Goal: Information Seeking & Learning: Learn about a topic

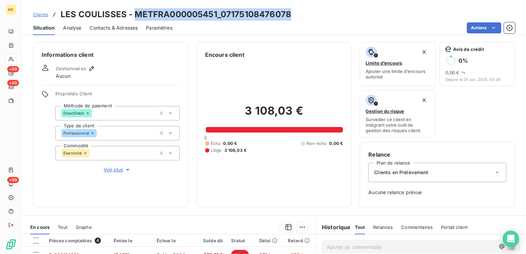
scroll to position [55, 0]
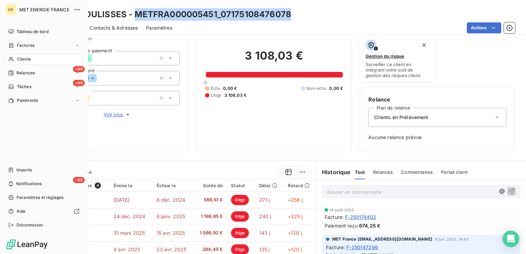
click at [38, 57] on div "Clients" at bounding box center [44, 59] width 77 height 11
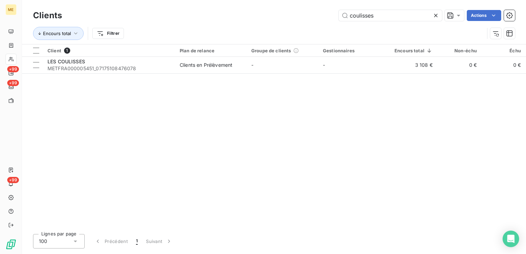
click at [433, 17] on icon at bounding box center [435, 15] width 7 height 7
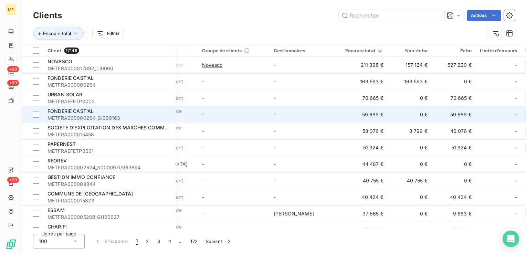
scroll to position [0, 48]
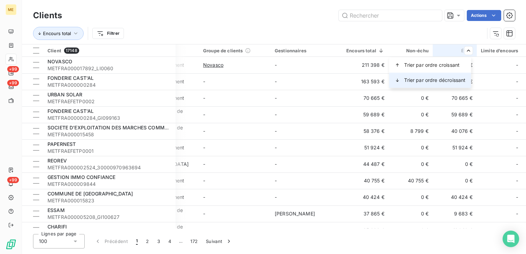
click at [452, 80] on span "Trier par ordre décroissant" at bounding box center [434, 80] width 61 height 7
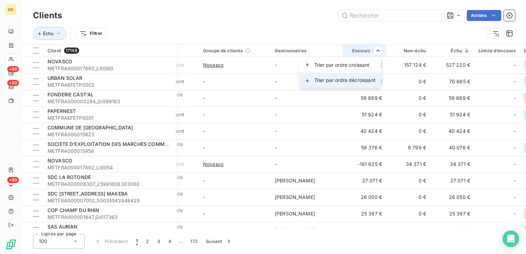
click at [360, 80] on span "Trier par ordre décroissant" at bounding box center [344, 80] width 61 height 7
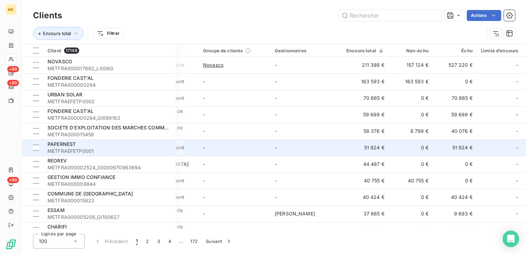
click at [97, 150] on span "METFRAEFETP0001" at bounding box center [109, 151] width 124 height 7
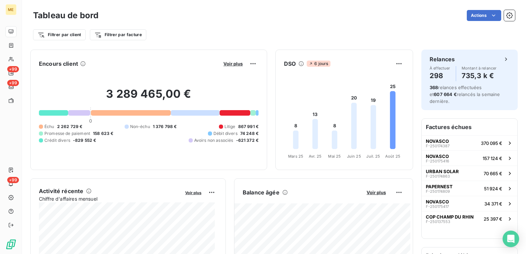
click at [299, 63] on icon at bounding box center [301, 63] width 5 height 5
click at [298, 63] on icon at bounding box center [301, 64] width 6 height 6
click at [298, 62] on icon at bounding box center [301, 64] width 6 height 6
click at [298, 64] on icon at bounding box center [301, 64] width 6 height 6
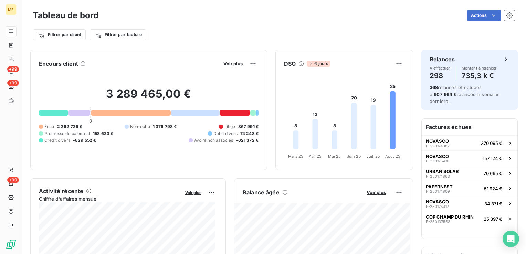
click at [299, 65] on icon at bounding box center [301, 63] width 5 height 5
click at [298, 63] on icon at bounding box center [301, 64] width 6 height 6
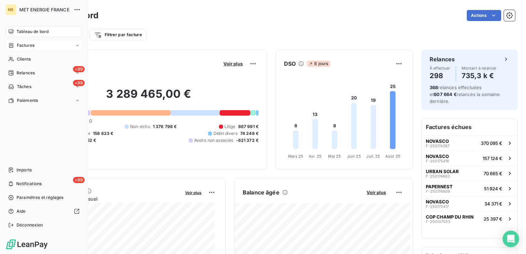
click at [46, 45] on div "Factures" at bounding box center [44, 45] width 77 height 11
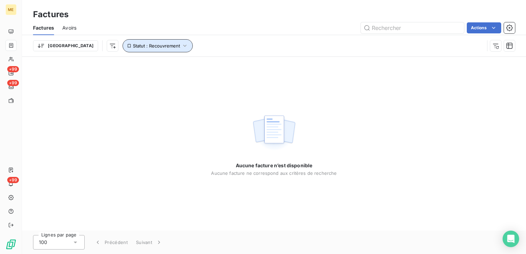
click at [138, 41] on button "Statut : Recouvrement" at bounding box center [158, 45] width 70 height 13
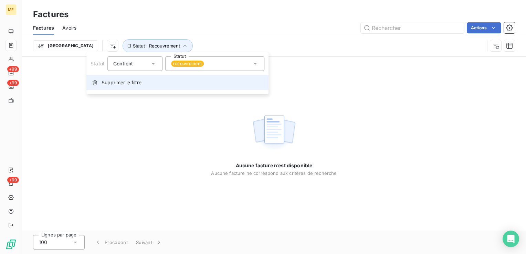
click at [135, 79] on span "Supprimer le filtre" at bounding box center [122, 82] width 40 height 7
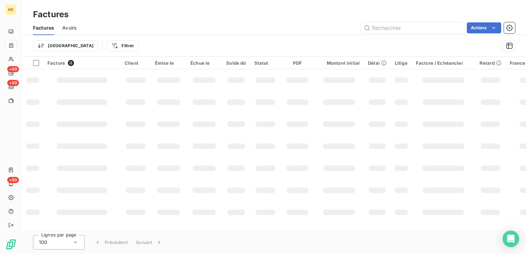
drag, startPoint x: 255, startPoint y: 231, endPoint x: 300, endPoint y: 222, distance: 45.8
click at [300, 222] on div "Factures Factures Avoirs Actions Trier Filtrer Facture 0 Client Émise le Échue …" at bounding box center [274, 127] width 504 height 254
click at [93, 43] on html "ME +99 +99 +99 Factures Factures Avoirs Actions Trier Filtrer Facture 0 Client …" at bounding box center [263, 127] width 526 height 254
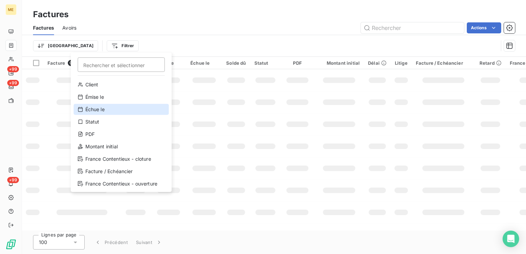
click at [120, 108] on div "Échue le" at bounding box center [121, 109] width 95 height 11
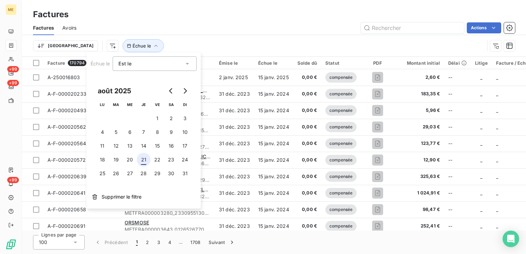
click at [145, 160] on button "21" at bounding box center [144, 160] width 14 height 14
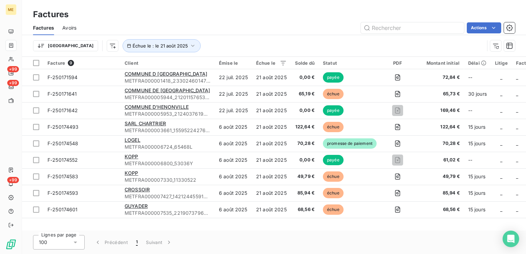
click at [264, 40] on div "Trier Échue le : le 21 août 2025" at bounding box center [258, 45] width 451 height 13
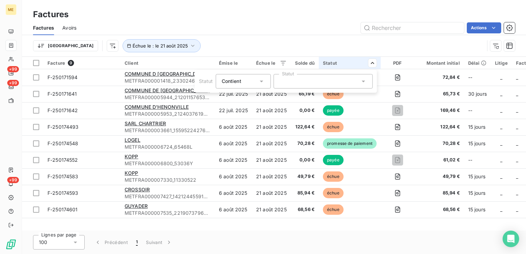
click at [323, 82] on div at bounding box center [323, 81] width 99 height 14
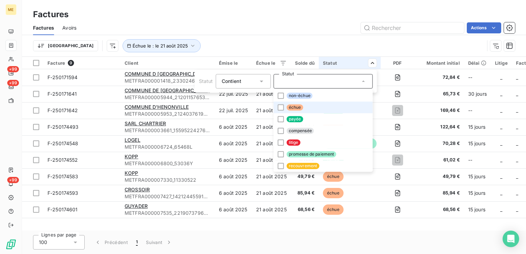
click at [329, 110] on li "échue" at bounding box center [323, 108] width 99 height 12
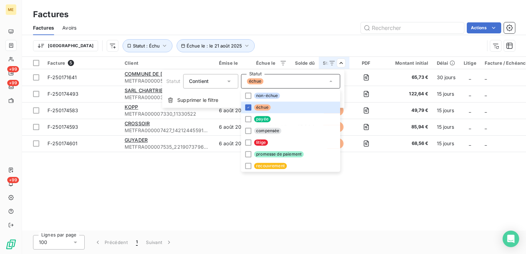
click at [312, 36] on html "ME +99 +99 +99 Factures Factures Avoirs Actions [GEOGRAPHIC_DATA] Échue le : le…" at bounding box center [263, 127] width 526 height 254
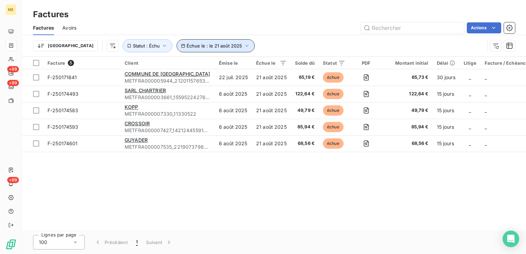
click at [193, 43] on span "Échue le : le 21 août 2025" at bounding box center [214, 46] width 55 height 6
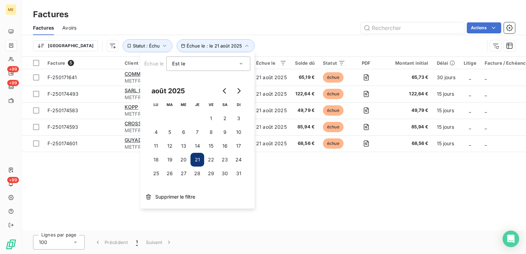
click at [189, 63] on div "Est le eq" at bounding box center [204, 64] width 65 height 10
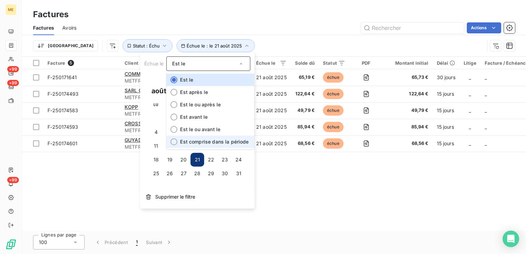
click at [214, 140] on span "Est comprise dans la période" at bounding box center [214, 142] width 68 height 6
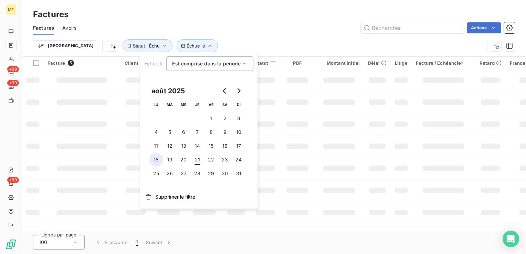
click at [157, 161] on button "18" at bounding box center [156, 160] width 14 height 14
click at [199, 159] on button "21" at bounding box center [197, 160] width 14 height 14
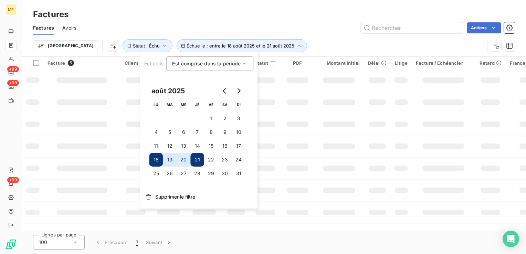
click at [289, 36] on div "Trier Échue le : entre le 18 août 2025 et le 21 août 2025 Statut : Échu" at bounding box center [274, 45] width 482 height 21
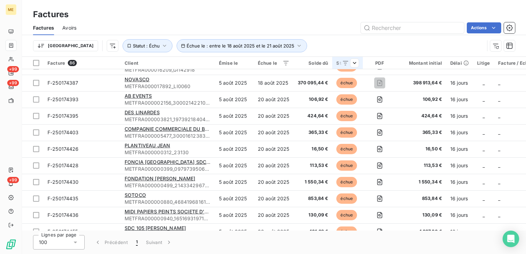
scroll to position [860, 0]
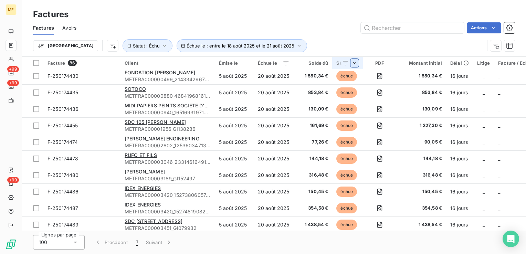
click at [349, 62] on html "ME +99 +99 +99 Factures Factures Avoirs Actions [GEOGRAPHIC_DATA] Échue le : en…" at bounding box center [263, 127] width 526 height 254
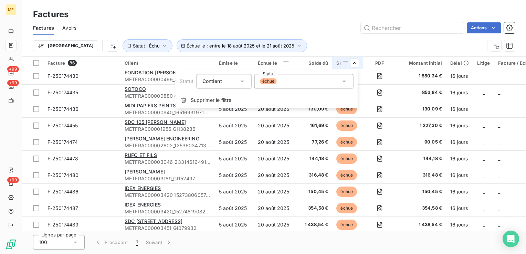
click at [348, 42] on html "ME +99 +99 +99 Factures Factures Avoirs Actions [GEOGRAPHIC_DATA] Échue le : en…" at bounding box center [263, 127] width 526 height 254
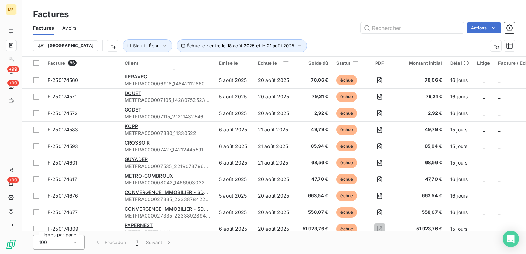
scroll to position [1170, 0]
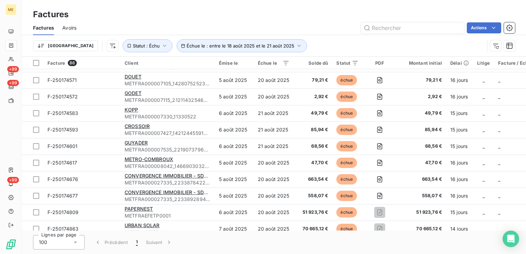
click at [320, 60] on th "Solde dû" at bounding box center [313, 63] width 39 height 12
click at [319, 66] on th "Solde dû" at bounding box center [313, 63] width 39 height 12
click at [320, 65] on div "Solde dû" at bounding box center [313, 63] width 31 height 6
click at [321, 64] on div "Solde dû" at bounding box center [313, 63] width 31 height 6
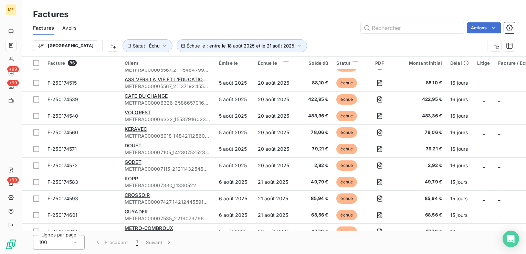
click at [326, 60] on div "Solde dû" at bounding box center [313, 63] width 31 height 6
click at [321, 60] on div "Solde dû" at bounding box center [313, 63] width 31 height 6
click at [49, 45] on html "ME +99 +99 +99 Factures Factures Avoirs Actions [GEOGRAPHIC_DATA] Échue le : en…" at bounding box center [263, 127] width 526 height 254
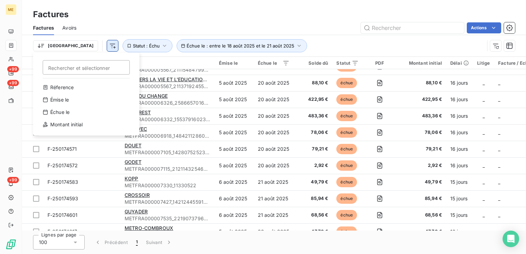
click at [70, 42] on html "ME +99 +99 +99 Factures Factures Avoirs Actions Trier Rechercher et sélectionne…" at bounding box center [263, 127] width 526 height 254
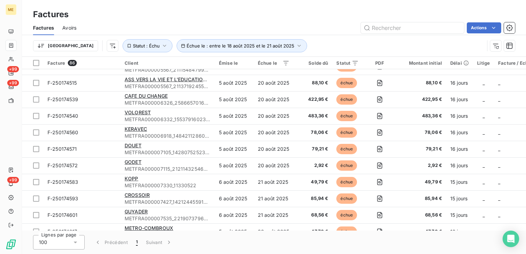
click at [79, 47] on html "ME +99 +99 +99 Factures Factures Avoirs Actions [GEOGRAPHIC_DATA] Échue le : en…" at bounding box center [263, 127] width 526 height 254
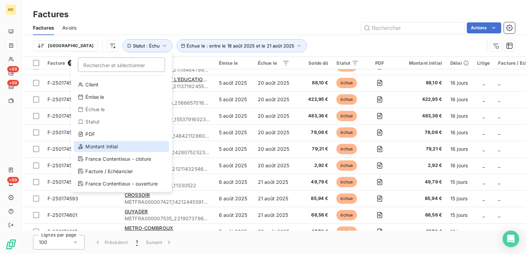
click at [119, 144] on div "Montant initial" at bounding box center [121, 146] width 95 height 11
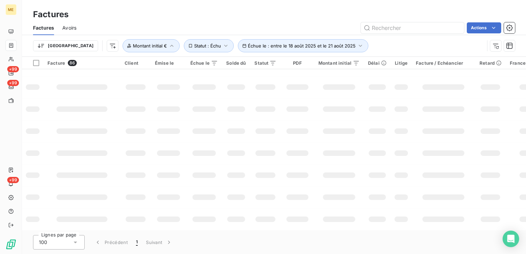
scroll to position [172, 0]
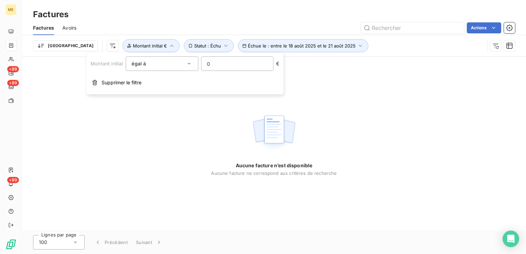
click at [183, 65] on div "égal à" at bounding box center [158, 64] width 54 height 10
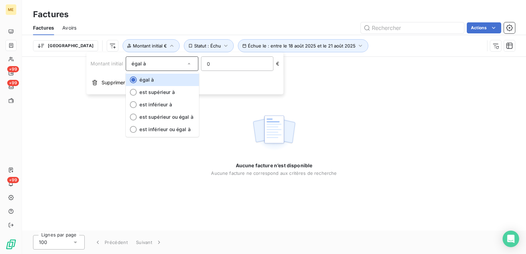
click at [183, 67] on div "égal à" at bounding box center [158, 64] width 54 height 10
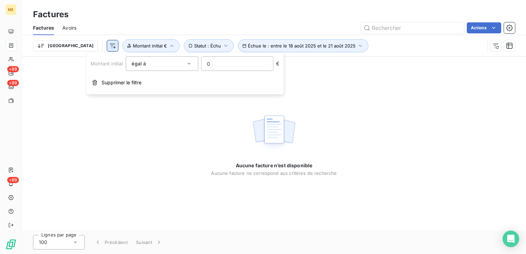
click at [77, 41] on html "ME +99 +99 +99 Factures Factures Avoirs Actions Trier Échue le : entre le 18 ao…" at bounding box center [263, 127] width 526 height 254
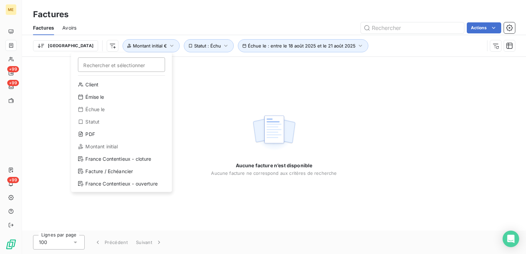
drag, startPoint x: 213, startPoint y: 13, endPoint x: 130, endPoint y: 26, distance: 84.6
click at [212, 13] on html "ME +99 +99 +99 Factures Factures Avoirs Actions Trier Rechercher et sélectionne…" at bounding box center [263, 127] width 526 height 254
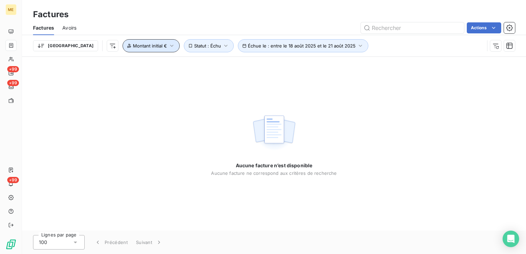
click at [133, 46] on span "Montant initial €" at bounding box center [150, 46] width 34 height 6
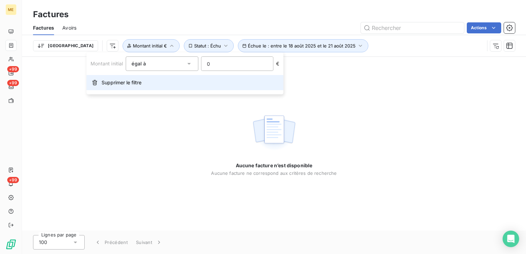
click at [140, 83] on span "Supprimer le filtre" at bounding box center [122, 82] width 40 height 7
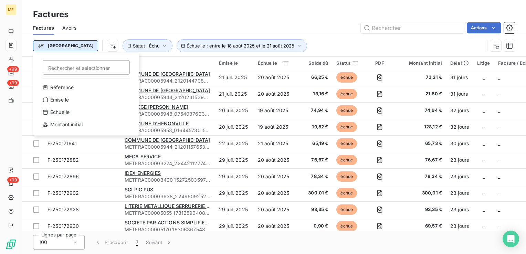
click at [54, 43] on html "ME +99 +99 +99 Factures Factures Avoirs Actions Trier Rechercher et sélectionne…" at bounding box center [263, 127] width 526 height 254
click at [69, 131] on div "Réference Émise le Échue le Montant initial" at bounding box center [86, 107] width 95 height 51
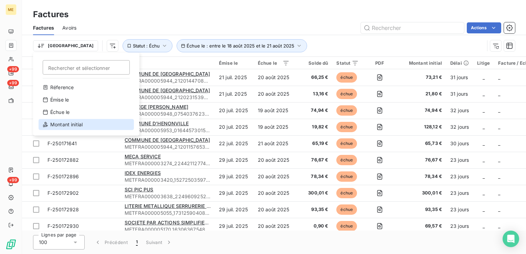
click at [75, 125] on div "Montant initial" at bounding box center [86, 124] width 95 height 11
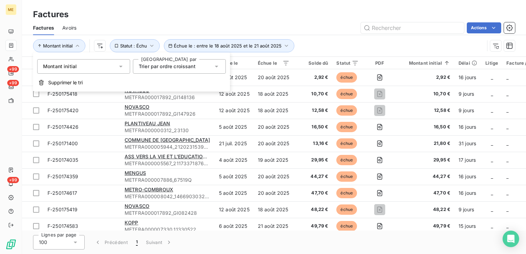
click at [183, 65] on span "Trier par ordre croissant" at bounding box center [167, 66] width 57 height 6
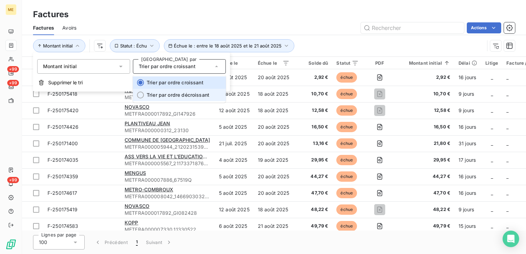
click at [187, 96] on span "Trier par ordre décroissant" at bounding box center [178, 95] width 63 height 6
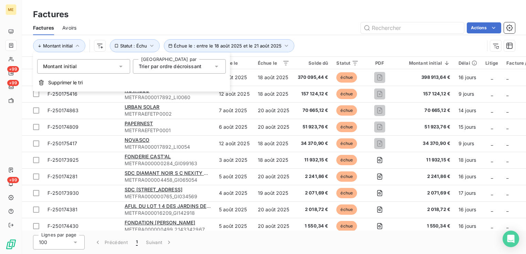
click at [329, 43] on div "Montant initial Échue le : entre le 18 août 2025 et le 21 août 2025 Statut : Éc…" at bounding box center [258, 45] width 451 height 13
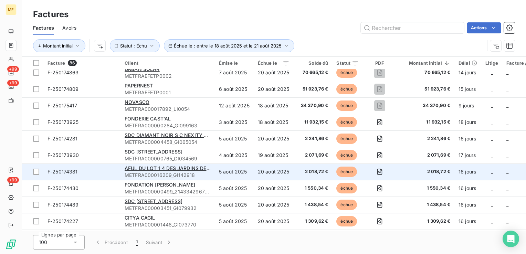
scroll to position [34, 0]
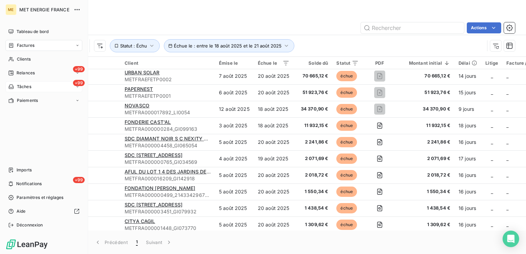
click at [44, 86] on div "+99 Tâches" at bounding box center [44, 86] width 77 height 11
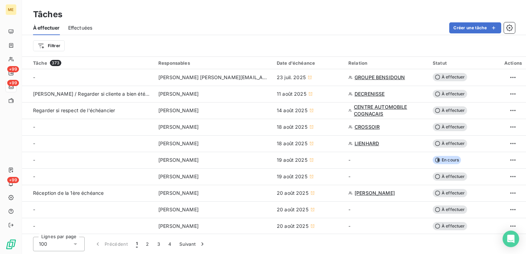
click at [394, 21] on div "À effectuer Effectuées Créer une tâche" at bounding box center [274, 28] width 504 height 14
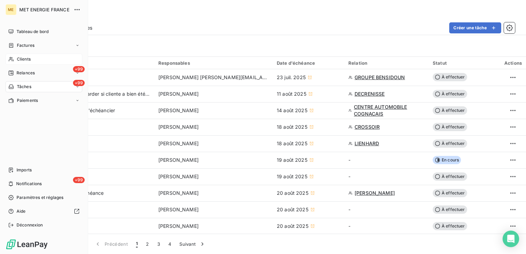
click at [28, 57] on span "Clients" at bounding box center [24, 59] width 14 height 6
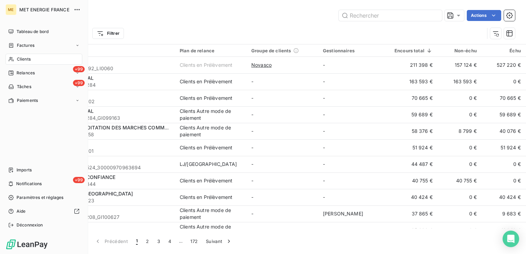
click at [17, 32] on span "Tableau de bord" at bounding box center [33, 32] width 32 height 6
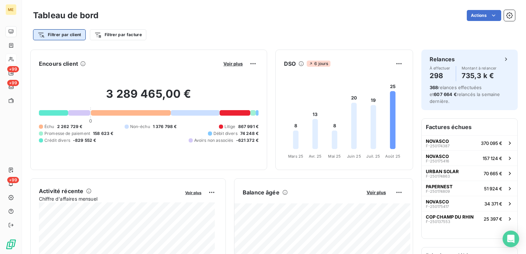
click at [73, 35] on html "ME +99 +99 +99 Tableau de bord Actions Filtrer par client Filtrer par facture E…" at bounding box center [263, 127] width 526 height 254
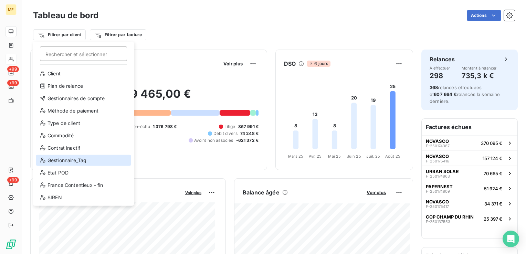
click at [72, 161] on div "Gestionnaire_Tag" at bounding box center [83, 160] width 95 height 11
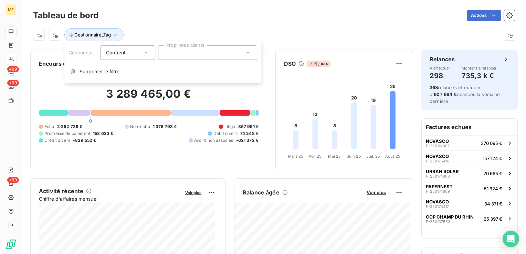
click at [167, 54] on input "text" at bounding box center [167, 53] width 6 height 6
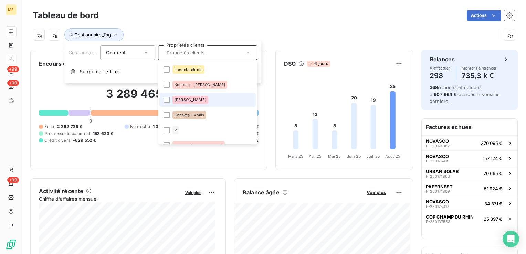
click at [200, 102] on li "[PERSON_NAME]" at bounding box center [207, 100] width 96 height 14
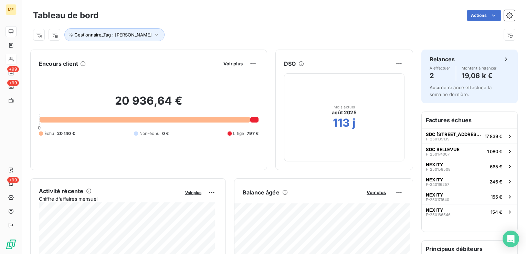
click at [222, 24] on div "Gestionnaire_Tag : [PERSON_NAME]" at bounding box center [274, 32] width 482 height 19
click at [226, 64] on span "Voir plus" at bounding box center [232, 64] width 19 height 6
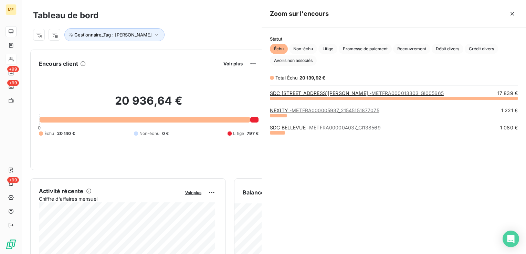
scroll to position [151, 259]
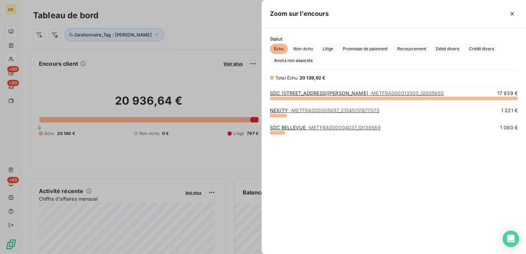
click at [203, 27] on div at bounding box center [263, 127] width 526 height 254
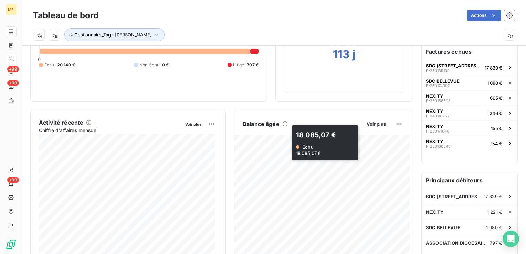
scroll to position [0, 0]
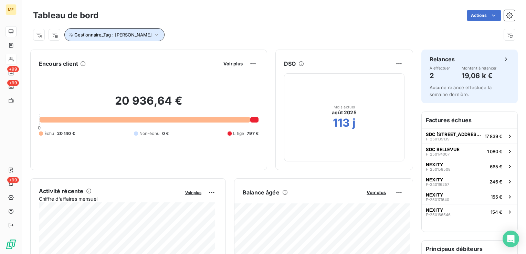
click at [96, 40] on button "Gestionnaire_Tag : [PERSON_NAME]" at bounding box center [114, 34] width 100 height 13
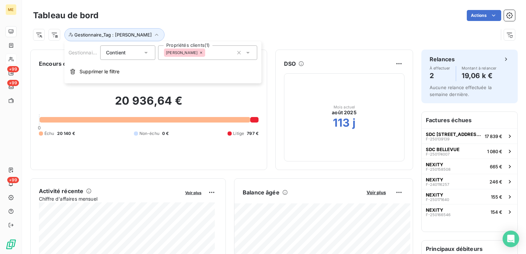
click at [202, 55] on div "[PERSON_NAME]" at bounding box center [207, 52] width 99 height 14
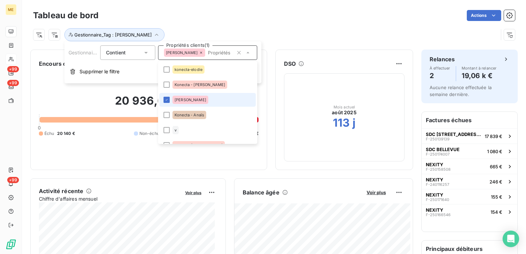
click at [199, 53] on icon at bounding box center [201, 53] width 4 height 4
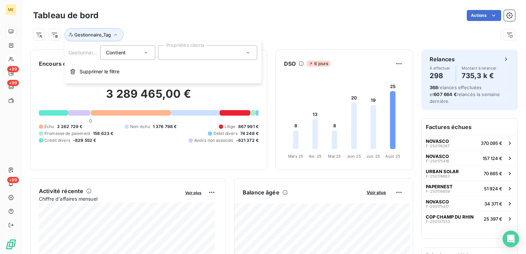
click at [197, 54] on div at bounding box center [207, 52] width 99 height 14
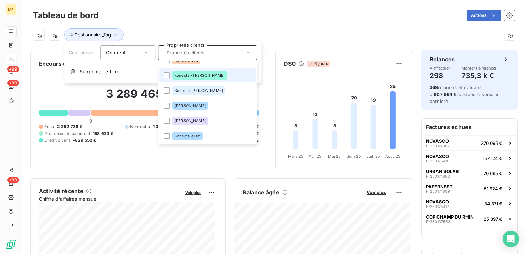
scroll to position [206, 0]
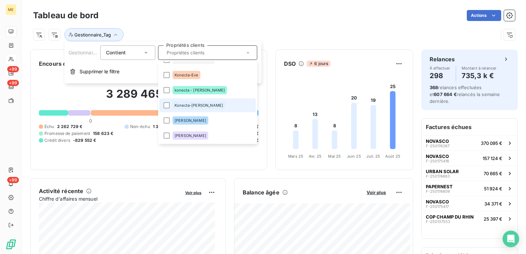
click at [220, 105] on li "Konecta-[PERSON_NAME]" at bounding box center [207, 105] width 96 height 14
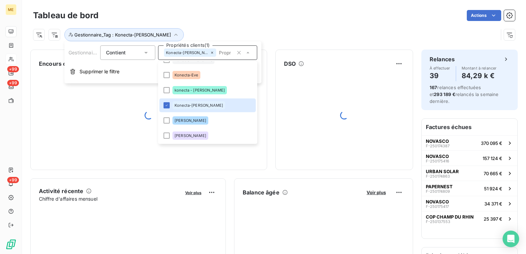
click at [260, 14] on div "Actions" at bounding box center [311, 15] width 408 height 11
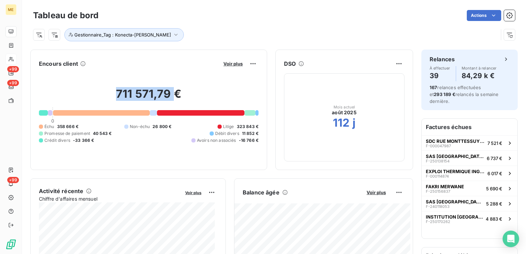
drag, startPoint x: 107, startPoint y: 92, endPoint x: 173, endPoint y: 92, distance: 66.8
click at [173, 92] on h2 "711 571,79 €" at bounding box center [149, 97] width 220 height 21
drag, startPoint x: 173, startPoint y: 92, endPoint x: 147, endPoint y: 155, distance: 68.6
click at [147, 155] on div "711 571,79 € 0 Échu 358 666 € Non-échu 26 800 € Litige 323 843 € Promesse de pa…" at bounding box center [149, 115] width 220 height 92
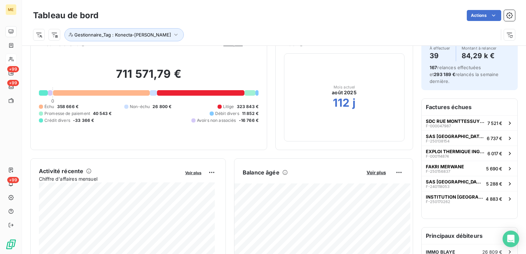
scroll to position [0, 0]
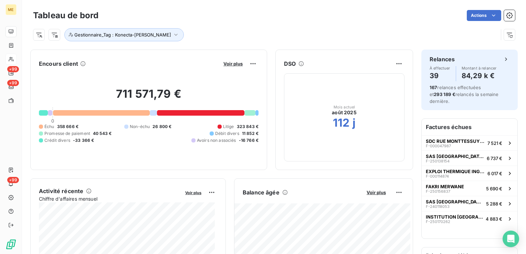
click at [309, 29] on div "Gestionnaire_Tag : Konecta-[PERSON_NAME]" at bounding box center [265, 34] width 465 height 13
click at [348, 24] on div "Gestionnaire_Tag : Konecta-[PERSON_NAME]" at bounding box center [274, 32] width 482 height 19
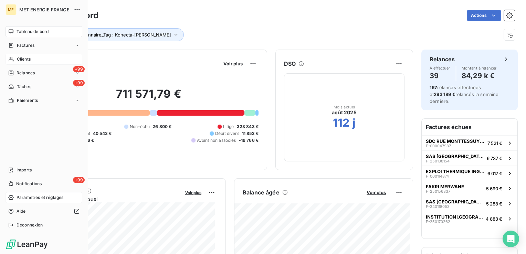
click at [38, 197] on span "Paramètres et réglages" at bounding box center [40, 197] width 47 height 6
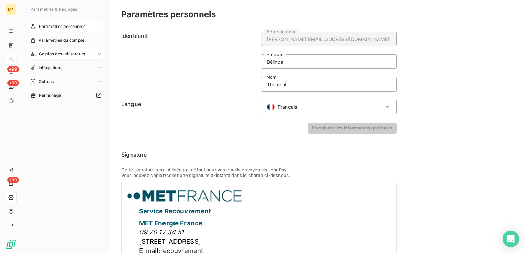
click at [61, 52] on span "Gestion des utilisateurs" at bounding box center [62, 54] width 46 height 6
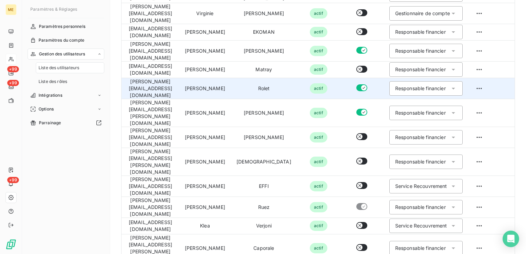
scroll to position [92, 0]
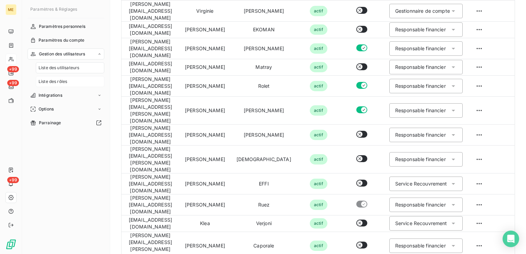
click at [55, 81] on span "Liste des rôles" at bounding box center [53, 81] width 29 height 6
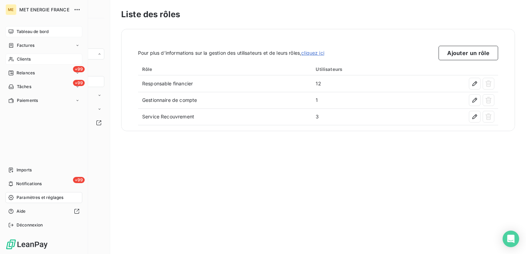
click at [33, 34] on span "Tableau de bord" at bounding box center [33, 32] width 32 height 6
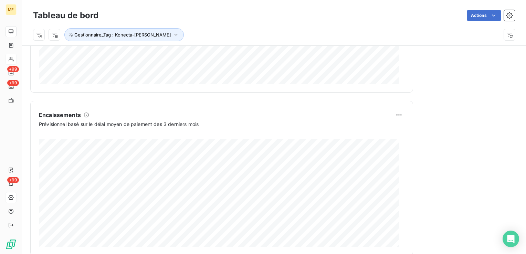
scroll to position [416, 0]
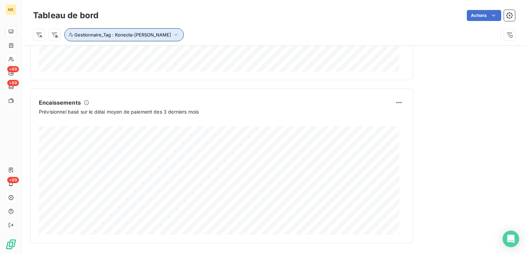
click at [123, 34] on span "Gestionnaire_Tag : Konecta-[PERSON_NAME]" at bounding box center [122, 35] width 97 height 6
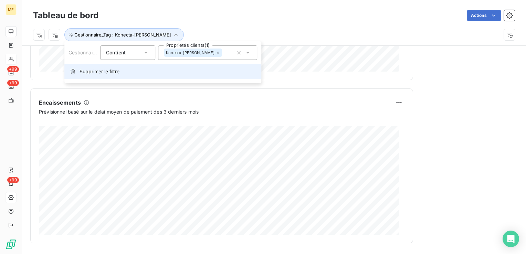
click at [102, 74] on span "Supprimer le filtre" at bounding box center [100, 71] width 40 height 7
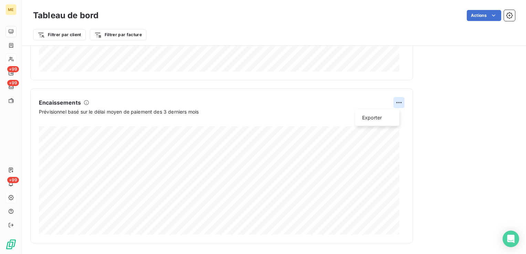
click at [394, 106] on html "ME +99 +99 +99 Tableau de bord Actions Filtrer par client Filtrer par facture E…" at bounding box center [263, 127] width 526 height 254
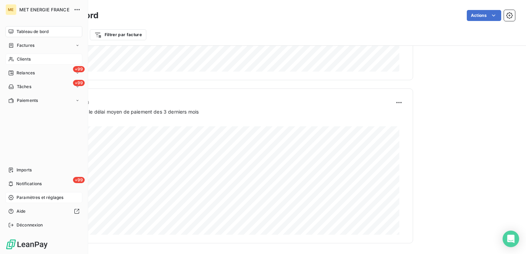
click at [14, 58] on html "ME MET ENERGIE FRANCE Tableau de bord Factures Clients +99 Relances +99 Tâches …" at bounding box center [263, 127] width 526 height 254
click at [47, 71] on div "+99 Relances" at bounding box center [44, 72] width 77 height 11
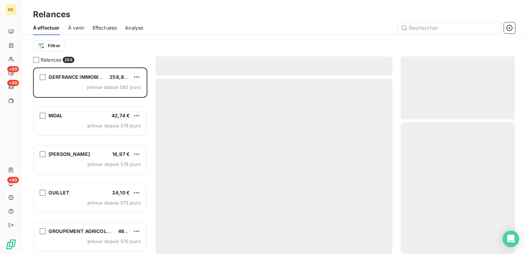
scroll to position [181, 109]
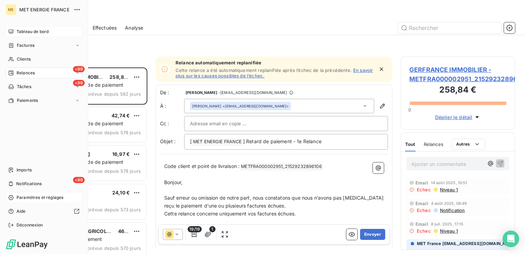
click at [35, 32] on span "Tableau de bord" at bounding box center [33, 32] width 32 height 6
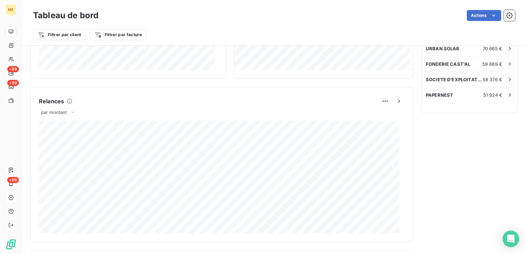
scroll to position [256, 0]
click at [395, 100] on icon "button" at bounding box center [398, 100] width 7 height 7
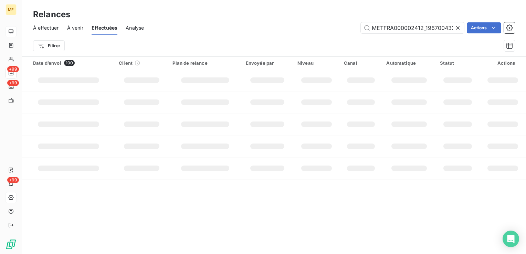
scroll to position [0, 19]
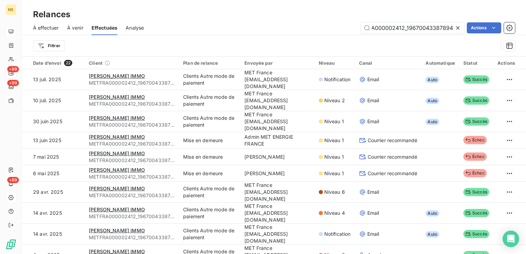
click at [137, 31] on span "Analyse" at bounding box center [135, 27] width 18 height 7
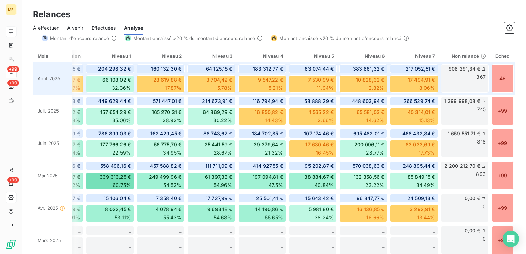
scroll to position [0, 94]
click at [500, 89] on div "49" at bounding box center [502, 78] width 22 height 28
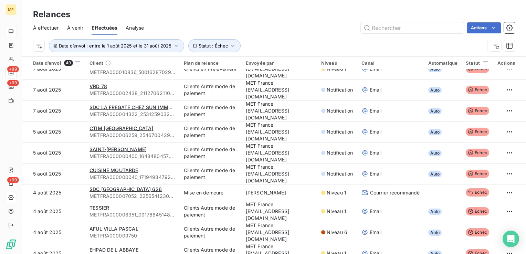
scroll to position [705, 0]
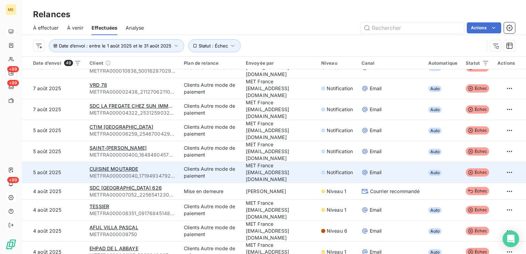
click at [409, 169] on div "Email" at bounding box center [390, 172] width 59 height 7
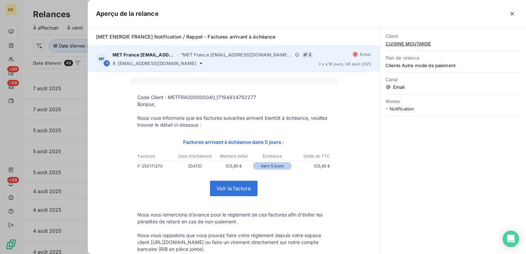
click at [198, 64] on icon at bounding box center [201, 64] width 6 height 6
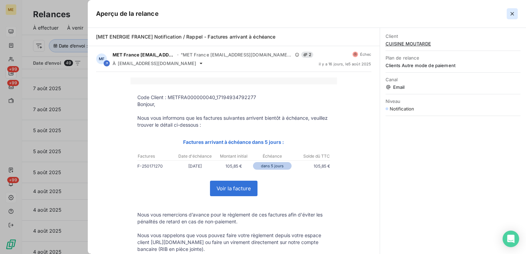
click at [510, 16] on icon "button" at bounding box center [512, 13] width 7 height 7
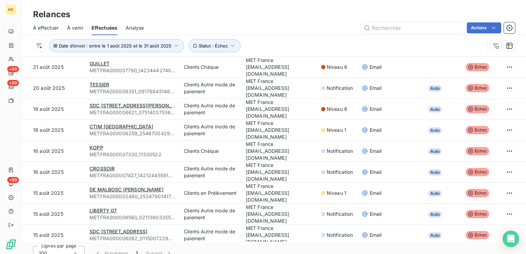
scroll to position [0, 0]
